Goal: Task Accomplishment & Management: Complete application form

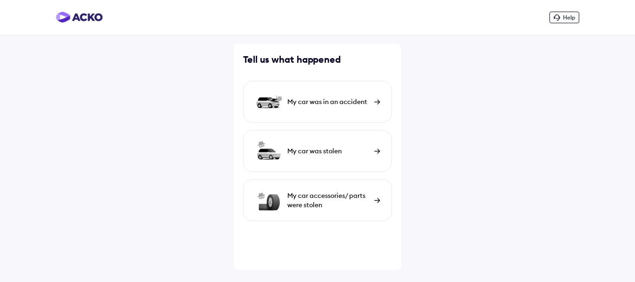
click at [377, 198] on img at bounding box center [377, 200] width 6 height 5
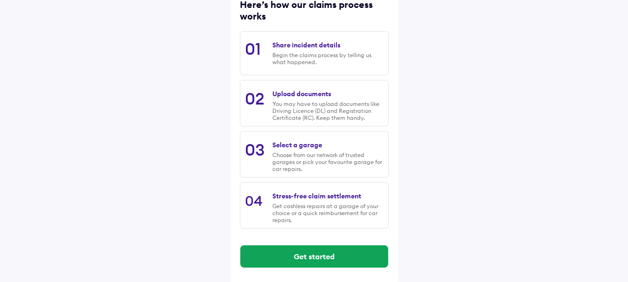
scroll to position [134, 0]
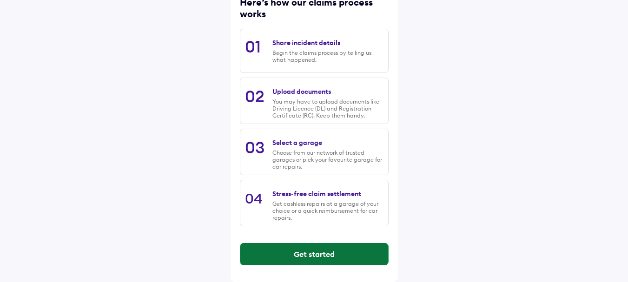
click at [317, 255] on button "Get started" at bounding box center [314, 254] width 148 height 22
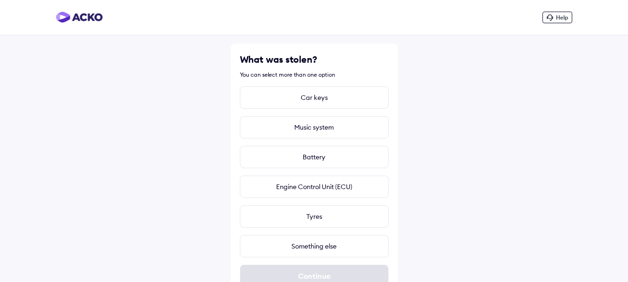
scroll to position [22, 0]
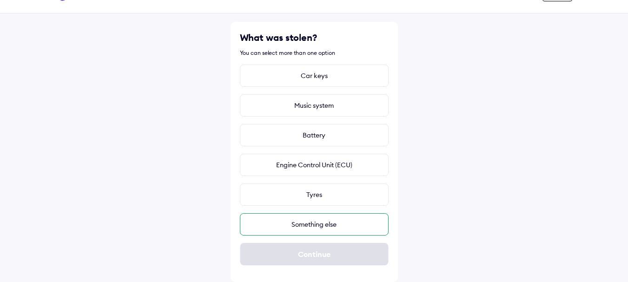
click at [315, 227] on div "Something else" at bounding box center [314, 224] width 149 height 22
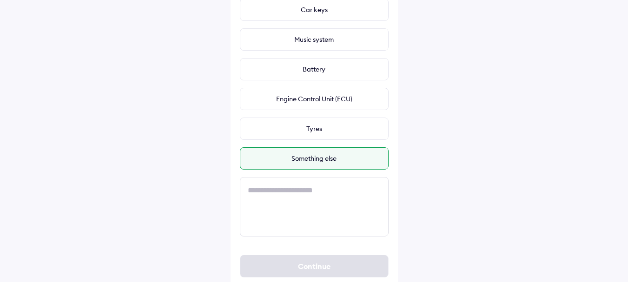
scroll to position [89, 0]
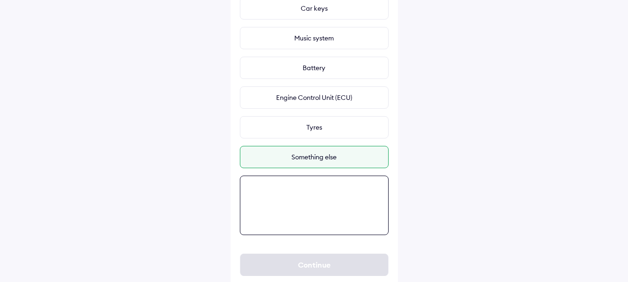
click at [267, 190] on textarea at bounding box center [314, 205] width 149 height 59
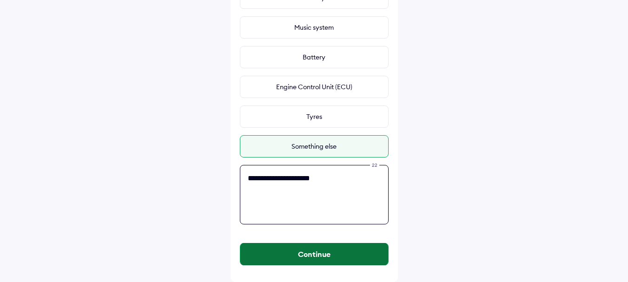
type textarea "**********"
click at [304, 255] on button "Continue" at bounding box center [314, 254] width 148 height 22
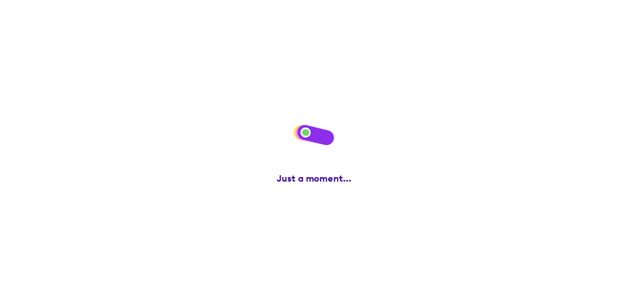
scroll to position [0, 0]
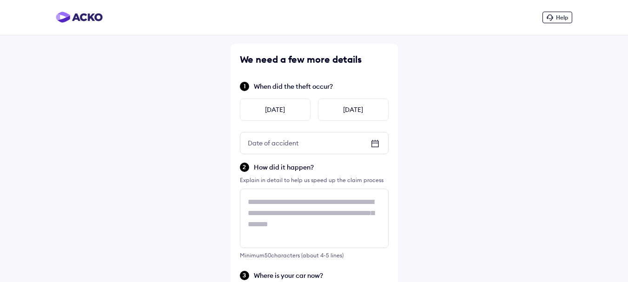
click at [375, 143] on icon at bounding box center [374, 143] width 7 height 1
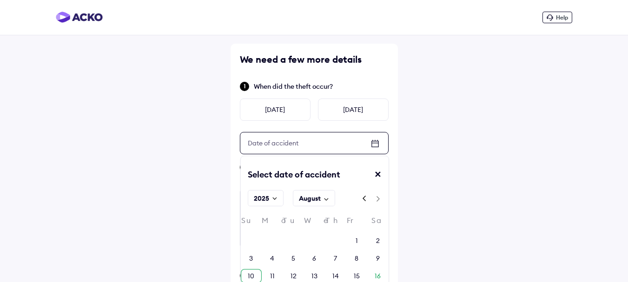
click at [252, 276] on div "10" at bounding box center [251, 275] width 7 height 9
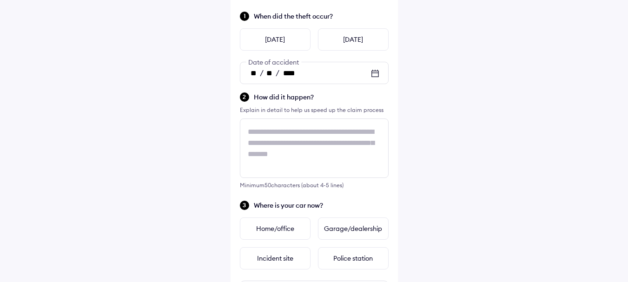
scroll to position [79, 0]
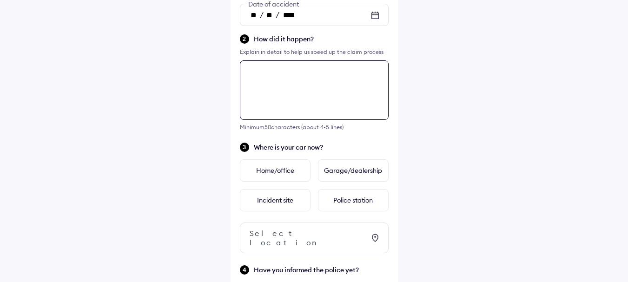
click at [286, 120] on textarea at bounding box center [314, 89] width 149 height 59
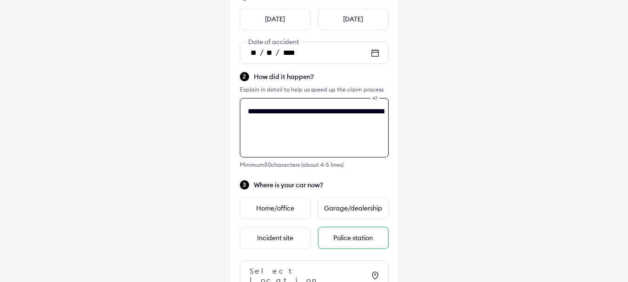
scroll to position [92, 0]
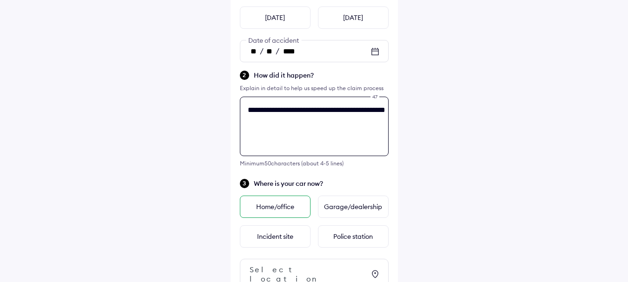
type textarea "**********"
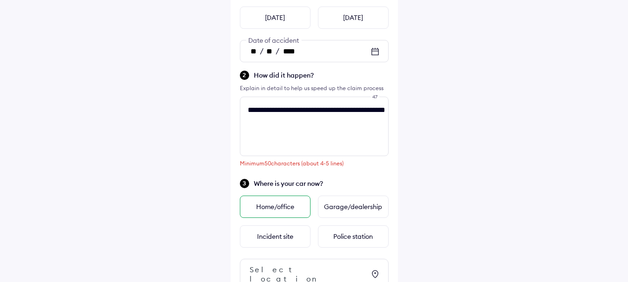
click at [277, 210] on div "Home/office" at bounding box center [275, 207] width 71 height 22
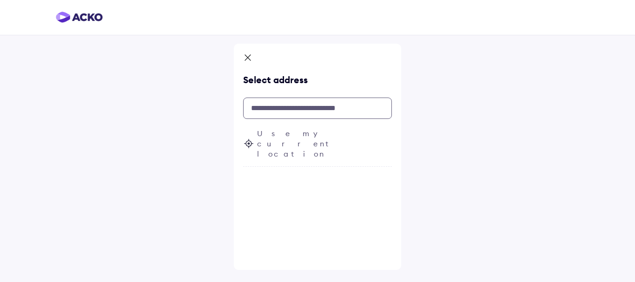
click at [277, 111] on input "text" at bounding box center [317, 108] width 149 height 21
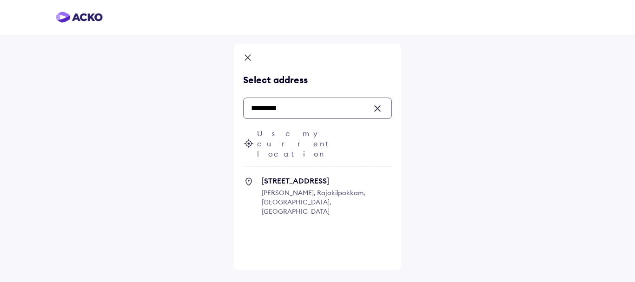
click at [283, 189] on span "[PERSON_NAME], Rajakilpakkam, [GEOGRAPHIC_DATA], [GEOGRAPHIC_DATA]" at bounding box center [314, 202] width 104 height 27
type input "*********"
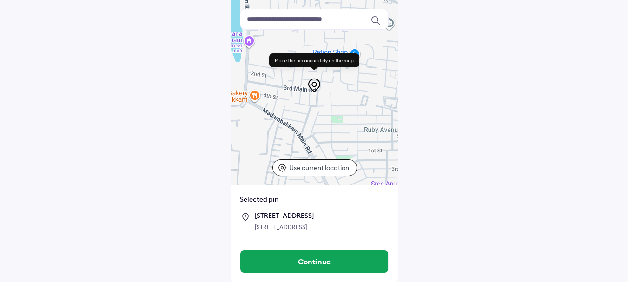
scroll to position [79, 0]
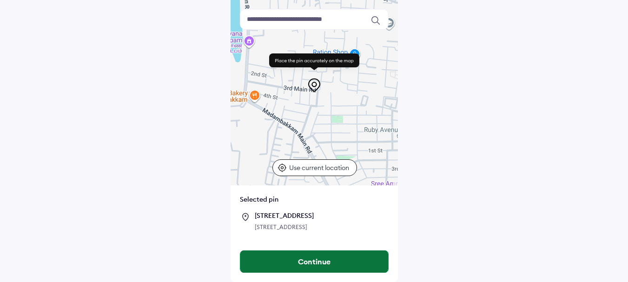
click at [311, 259] on button "Continue" at bounding box center [314, 261] width 148 height 22
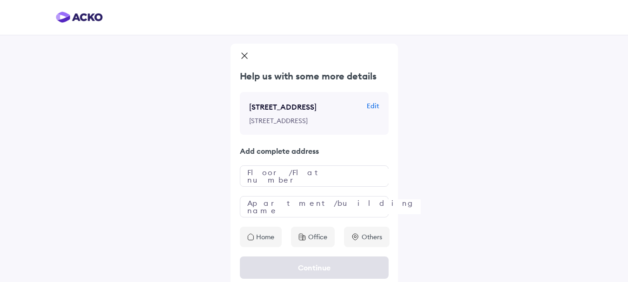
scroll to position [25, 0]
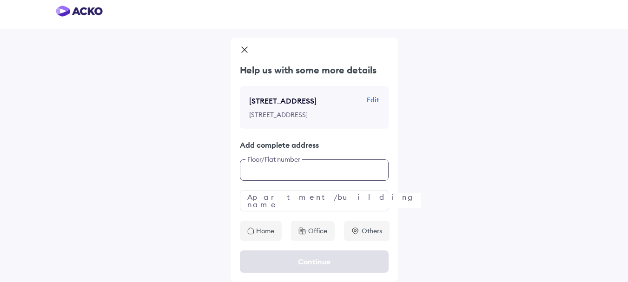
click at [282, 171] on input "text" at bounding box center [314, 169] width 149 height 21
type input "**"
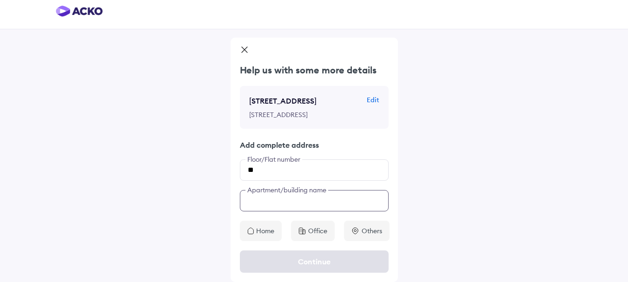
click at [277, 206] on input "text" at bounding box center [314, 200] width 149 height 21
type input "**********"
click at [262, 231] on p "Home" at bounding box center [265, 230] width 18 height 9
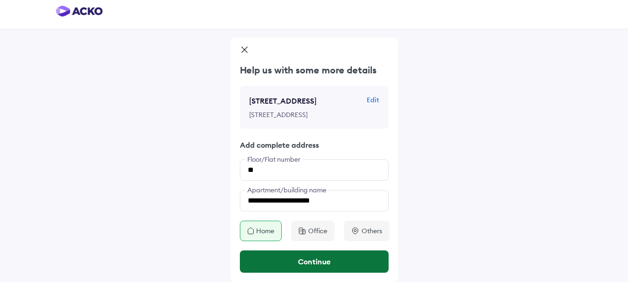
click at [301, 262] on button "Continue" at bounding box center [314, 261] width 149 height 22
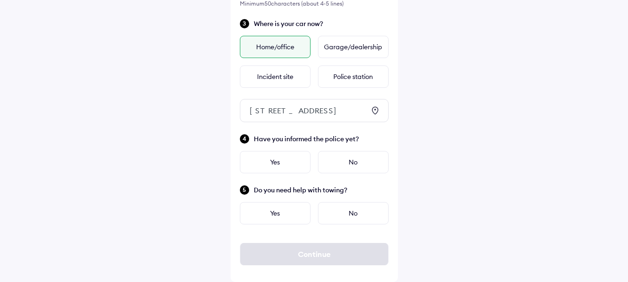
scroll to position [269, 0]
click at [353, 155] on div "No" at bounding box center [353, 162] width 71 height 22
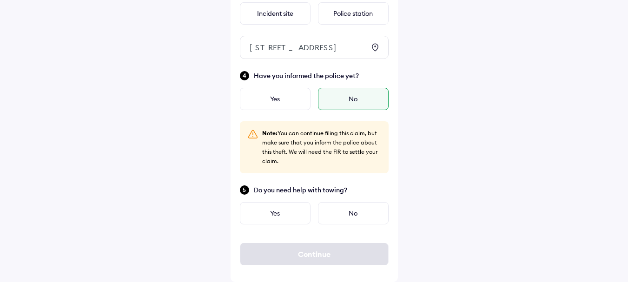
scroll to position [285, 0]
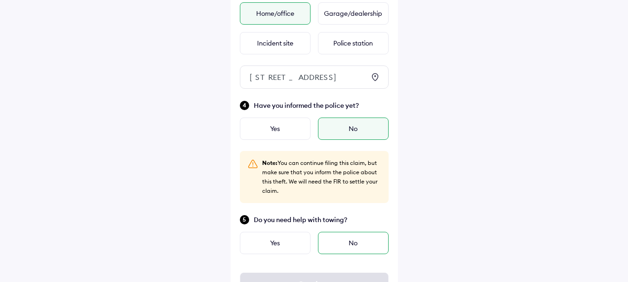
click at [360, 254] on div "No" at bounding box center [353, 243] width 71 height 22
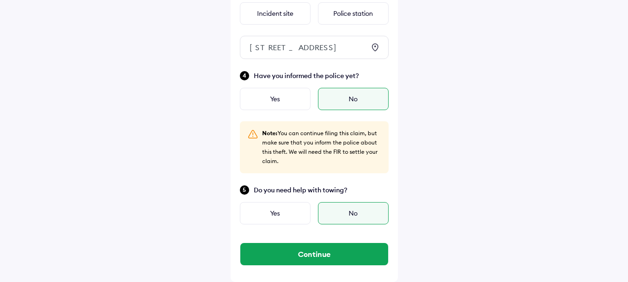
scroll to position [332, 0]
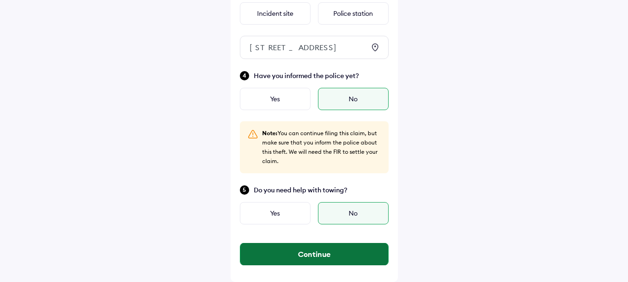
click at [311, 252] on button "Continue" at bounding box center [314, 254] width 148 height 22
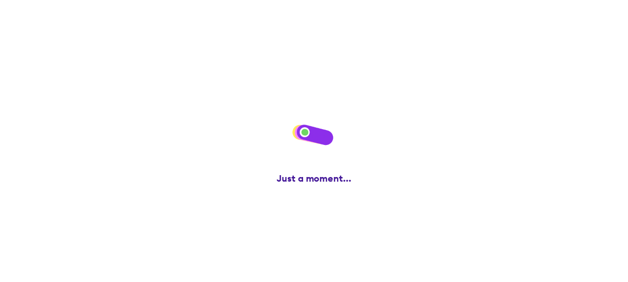
scroll to position [0, 0]
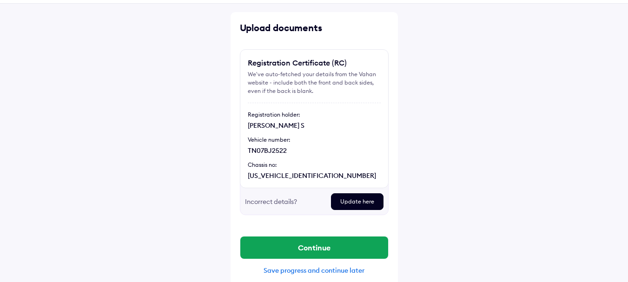
scroll to position [41, 0]
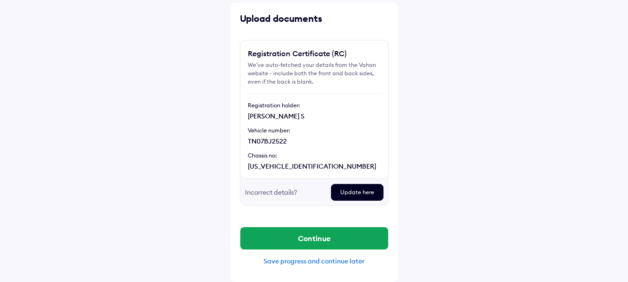
click at [346, 191] on div "Update here" at bounding box center [357, 192] width 53 height 17
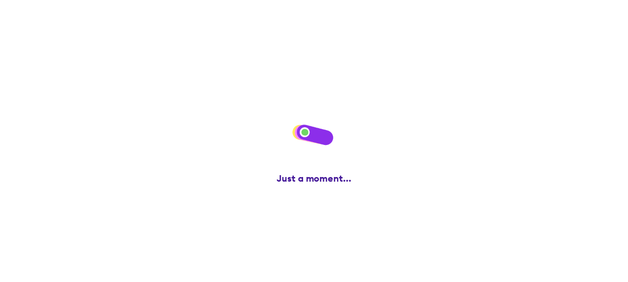
scroll to position [0, 0]
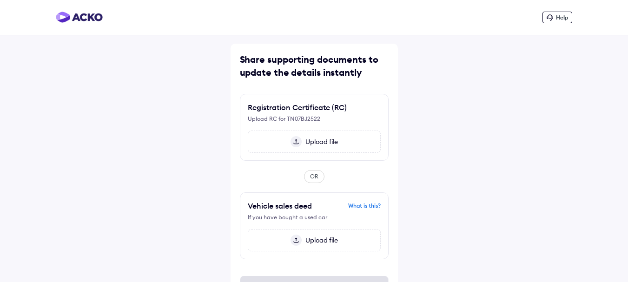
scroll to position [33, 0]
